Goal: Find specific page/section: Find specific page/section

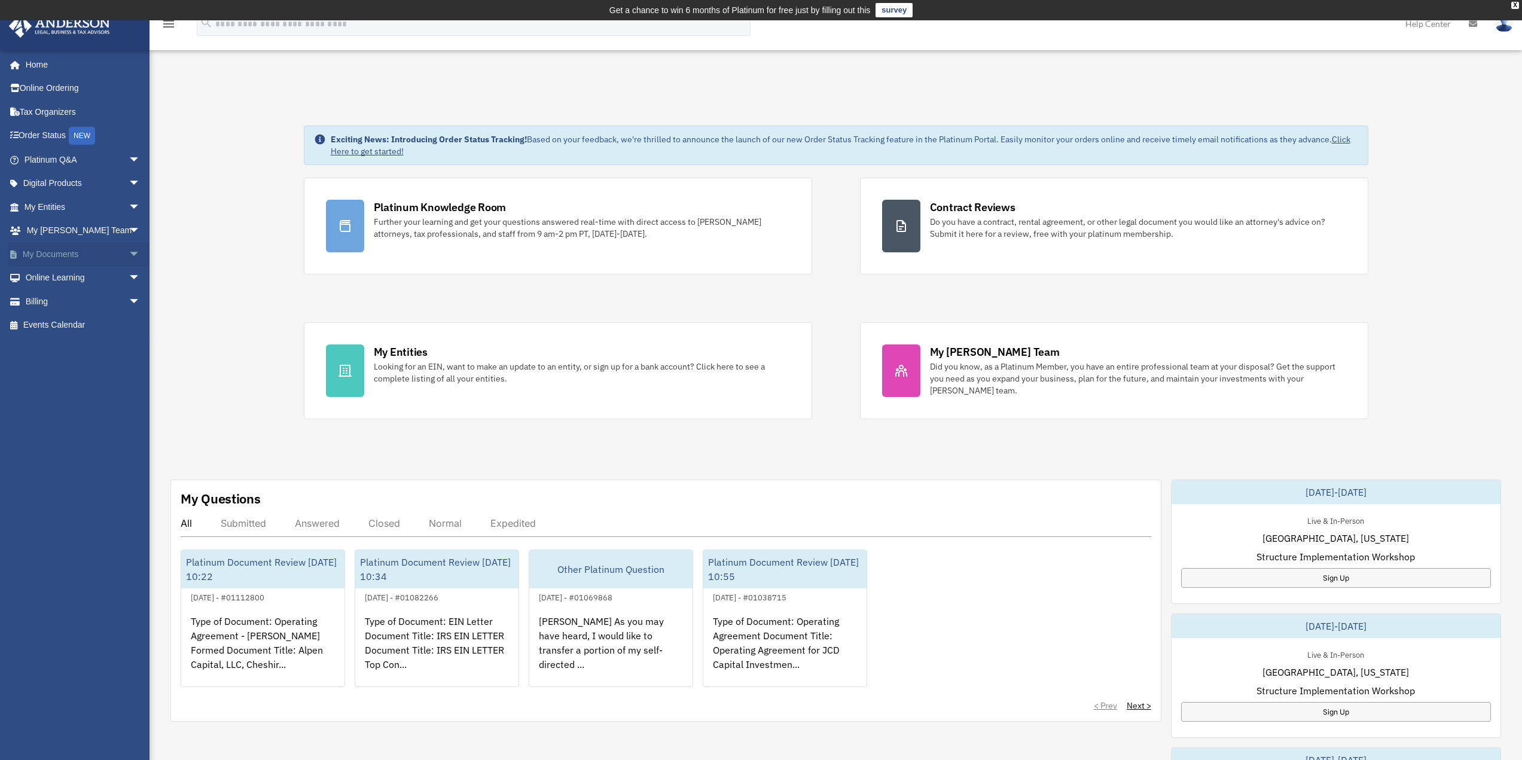
drag, startPoint x: 121, startPoint y: 252, endPoint x: 129, endPoint y: 258, distance: 10.2
click at [129, 252] on span "arrow_drop_down" at bounding box center [141, 254] width 24 height 25
click at [129, 208] on span "arrow_drop_down" at bounding box center [141, 207] width 24 height 25
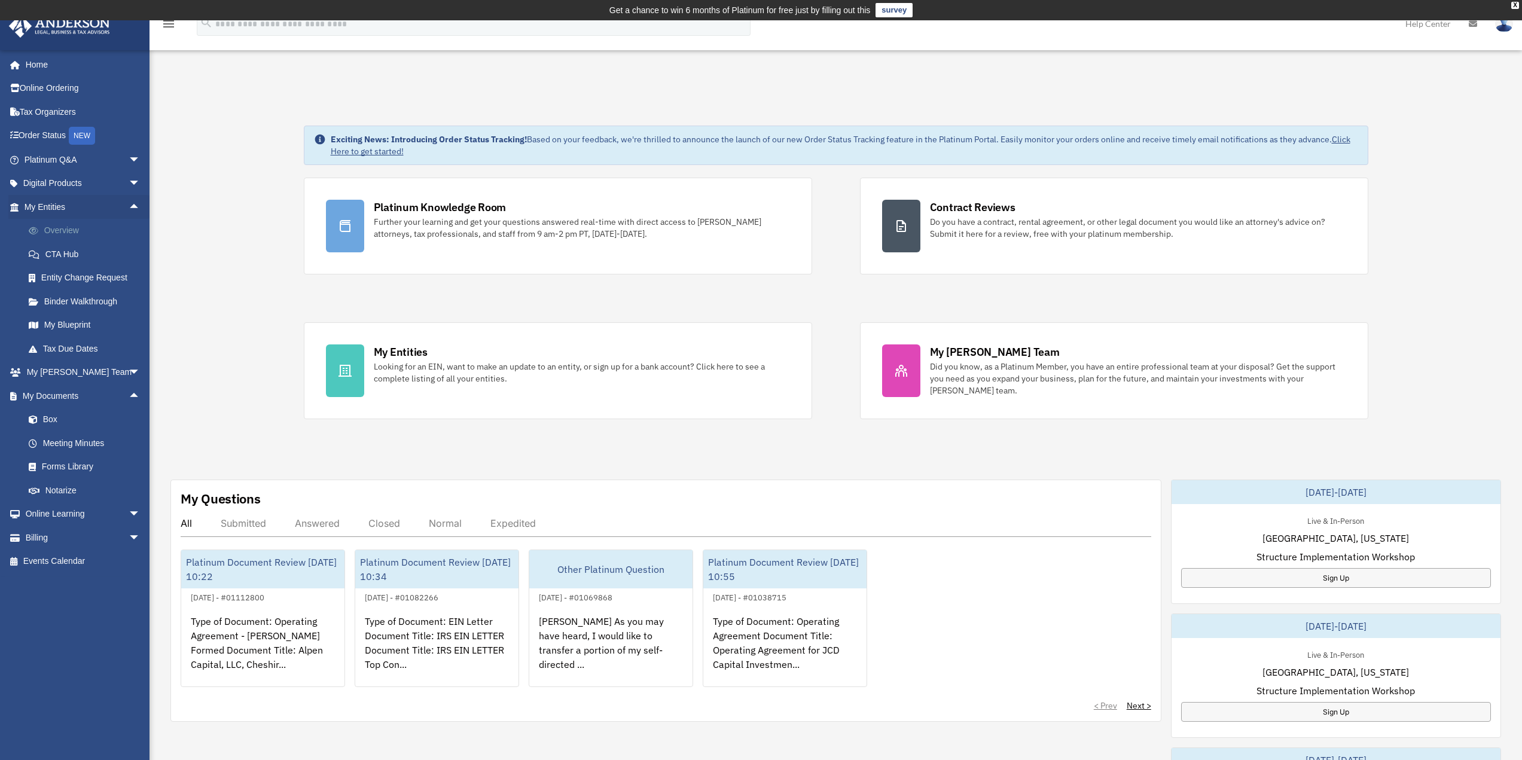
click at [58, 233] on link "Overview" at bounding box center [88, 231] width 142 height 24
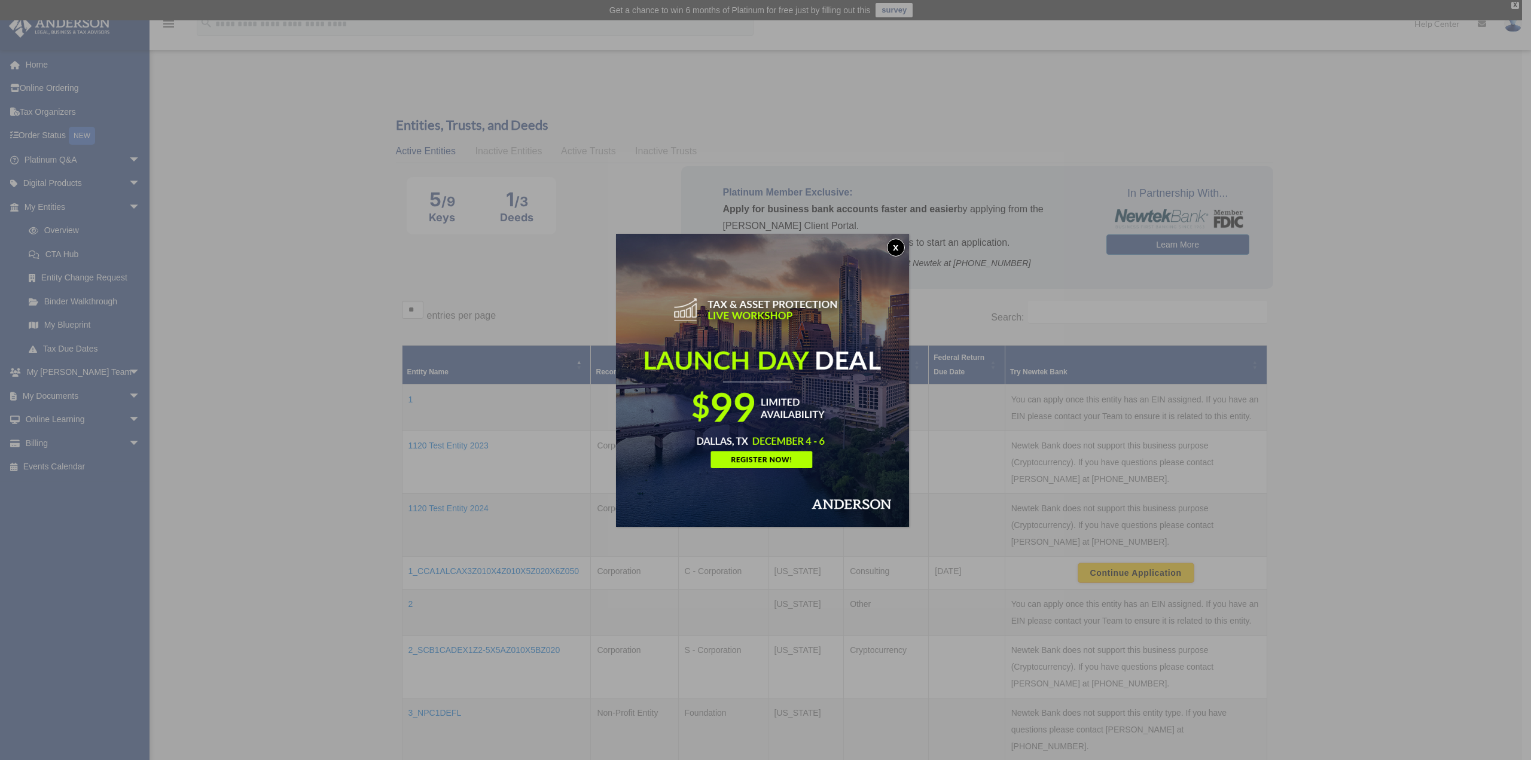
click at [894, 249] on button "x" at bounding box center [896, 248] width 18 height 18
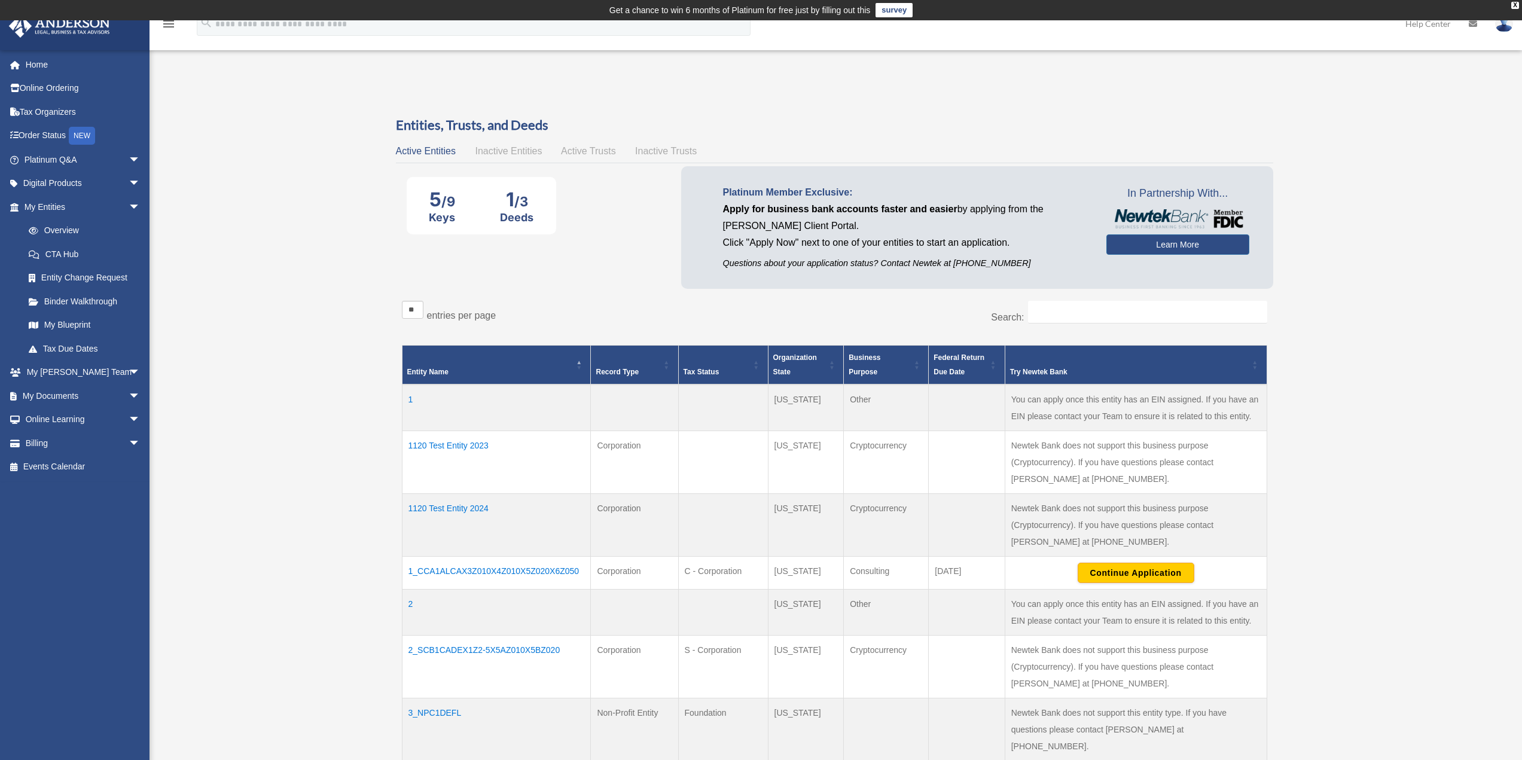
click at [449, 447] on td "1120 Test Entity 2023" at bounding box center [496, 462] width 189 height 63
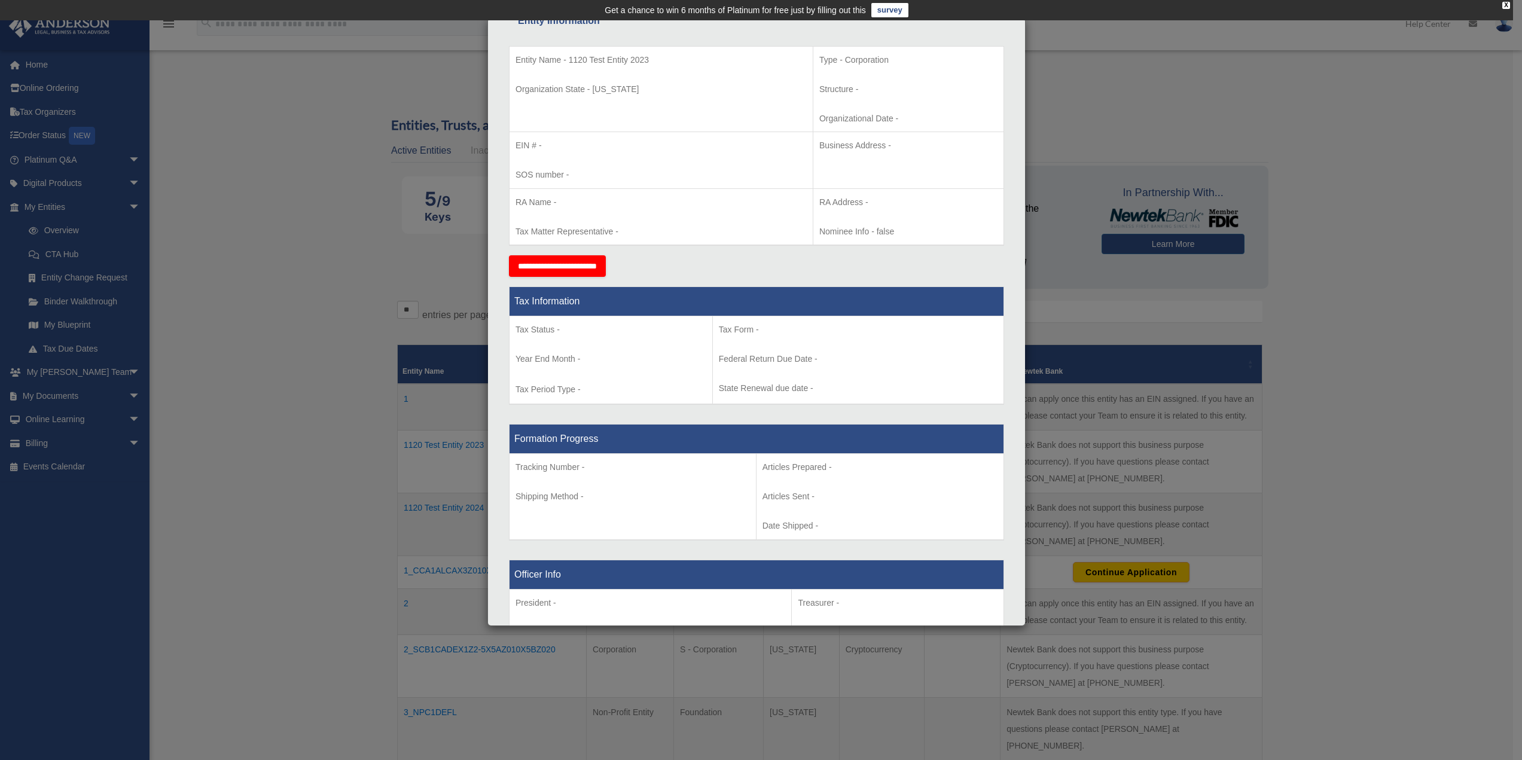
scroll to position [60, 0]
